Goal: Complete application form: Complete application form

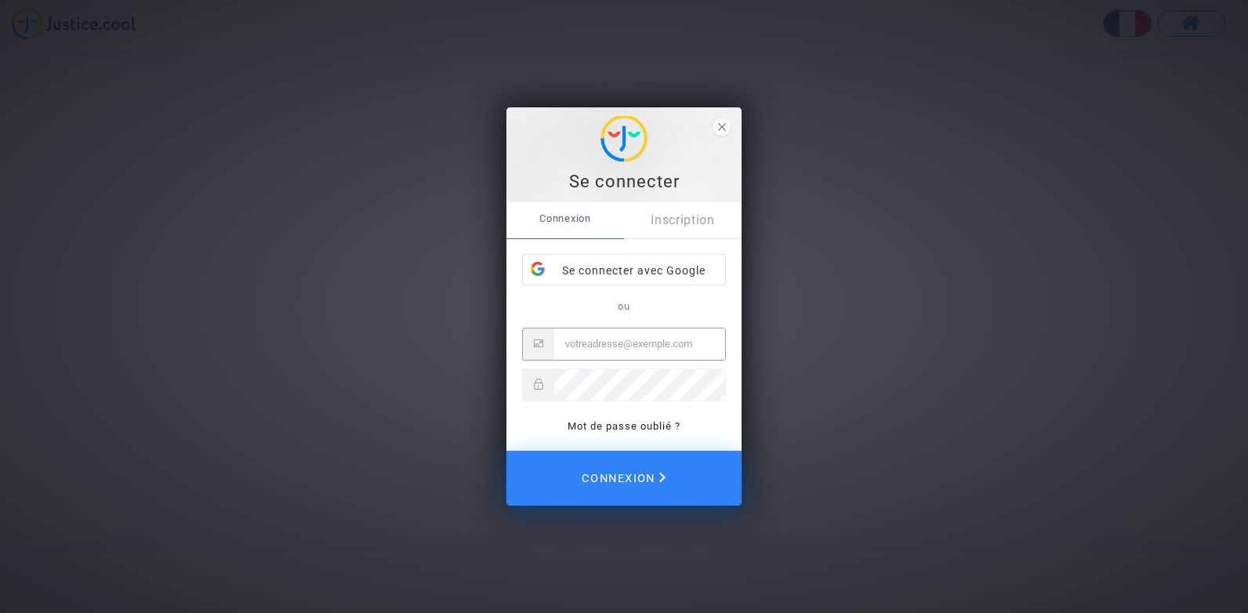
type input "[EMAIL_ADDRESS][DOMAIN_NAME]"
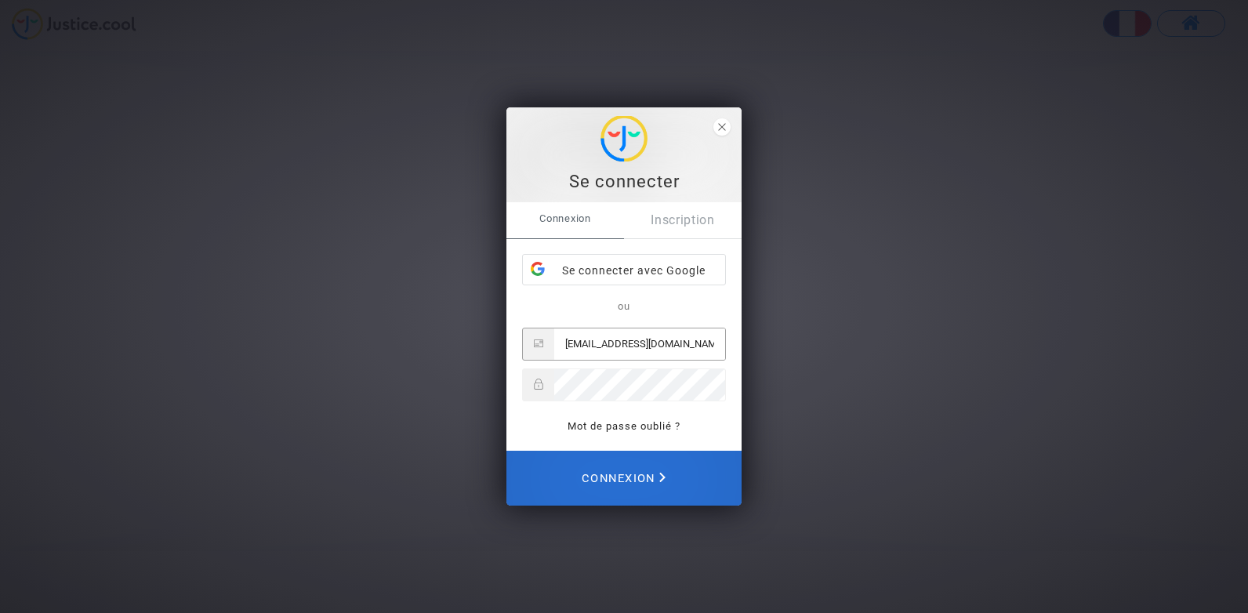
click at [607, 481] on span "Connexion" at bounding box center [624, 478] width 84 height 34
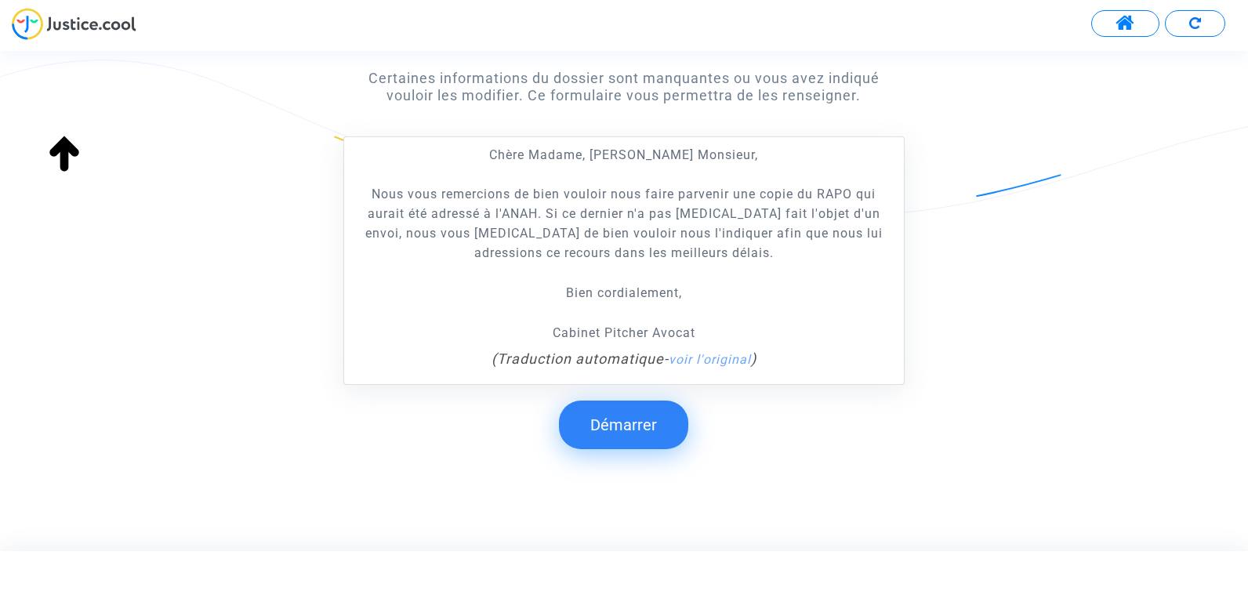
scroll to position [284, 0]
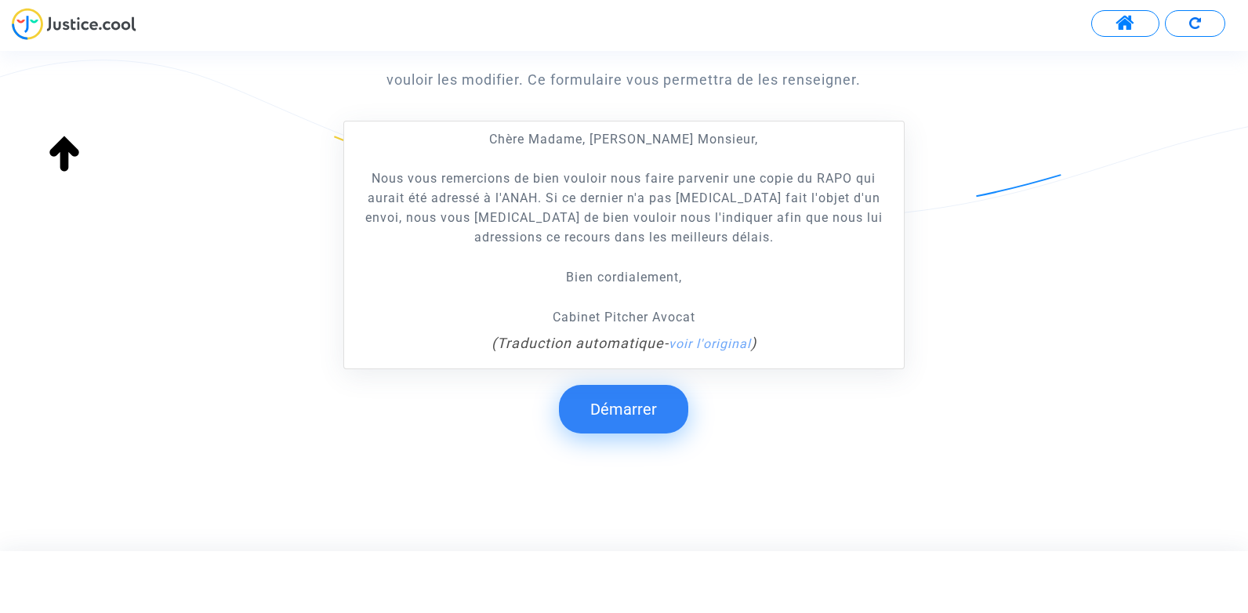
click at [634, 411] on button "Démarrer" at bounding box center [623, 409] width 129 height 49
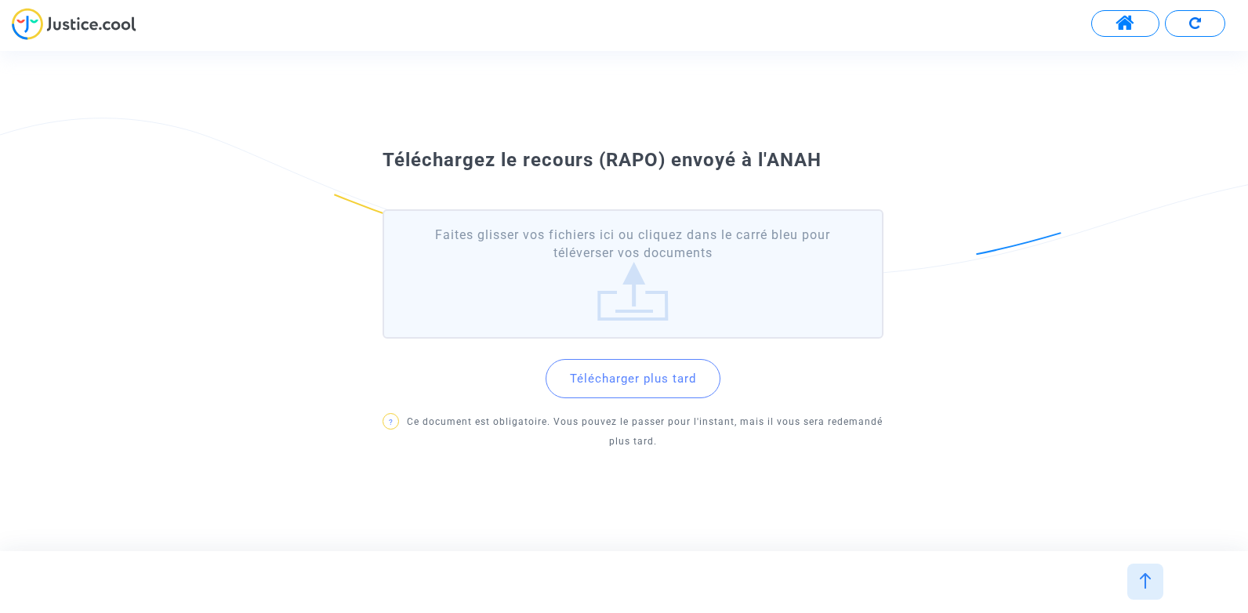
click at [677, 378] on button "Télécharger plus tard" at bounding box center [633, 378] width 175 height 39
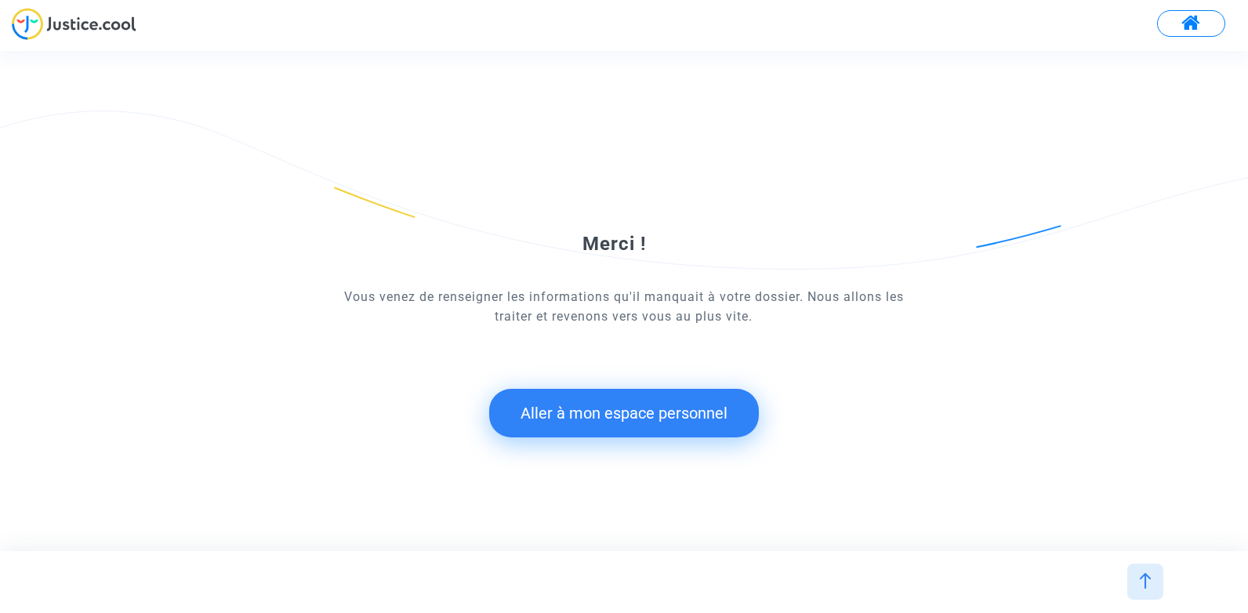
click at [1150, 585] on img at bounding box center [1146, 581] width 16 height 16
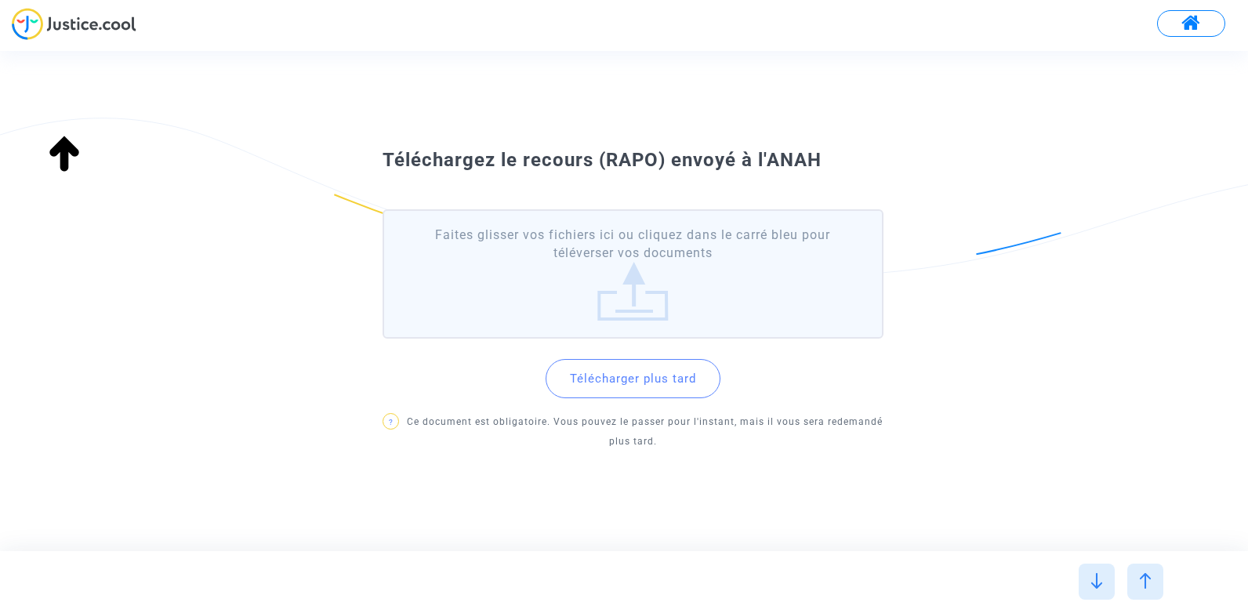
click at [1150, 585] on img at bounding box center [1146, 581] width 16 height 16
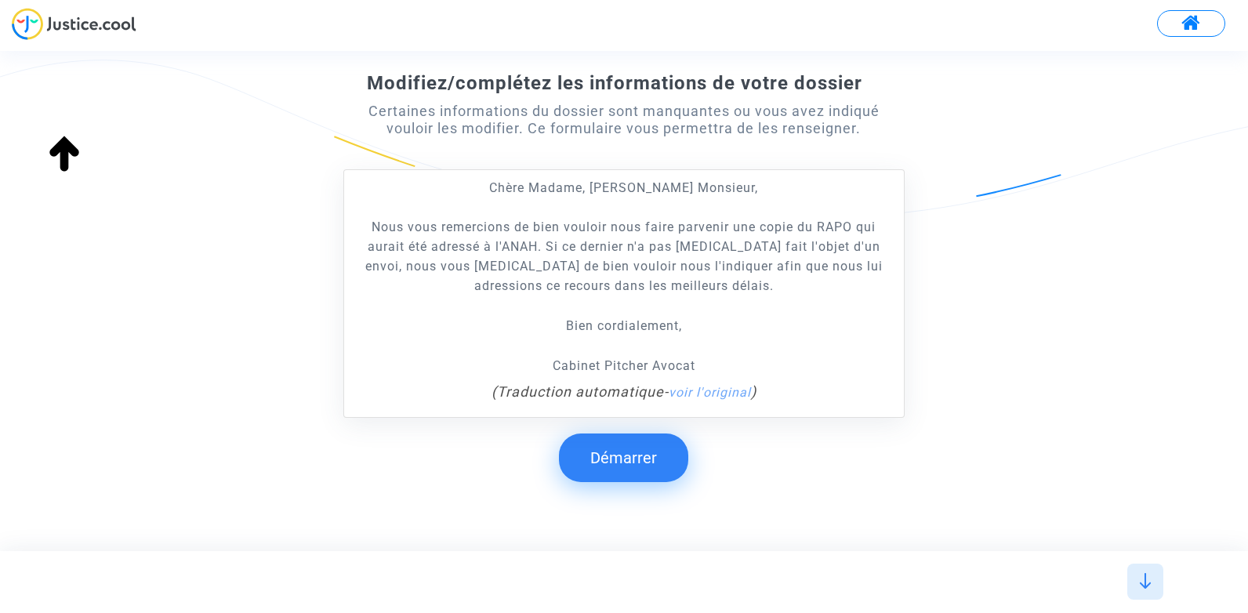
scroll to position [157, 0]
